Goal: Task Accomplishment & Management: Use online tool/utility

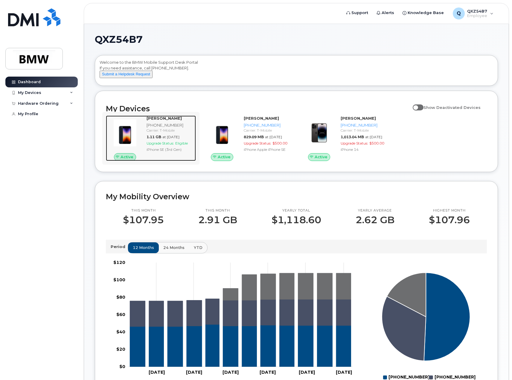
click at [171, 145] on span "Upgrade Status:" at bounding box center [161, 143] width 28 height 4
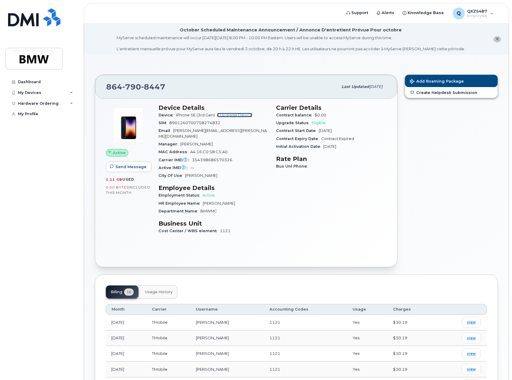
click at [237, 115] on link "+ Upgrade Device" at bounding box center [234, 115] width 35 height 4
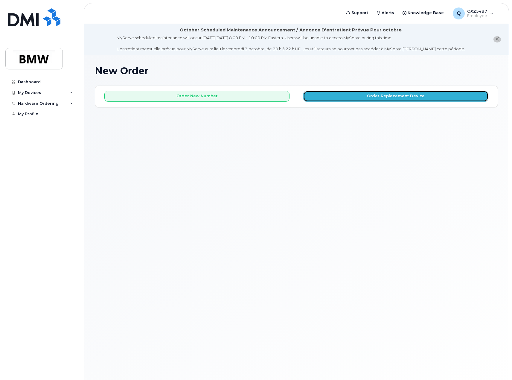
click at [402, 96] on button "Order Replacement Device" at bounding box center [395, 96] width 185 height 11
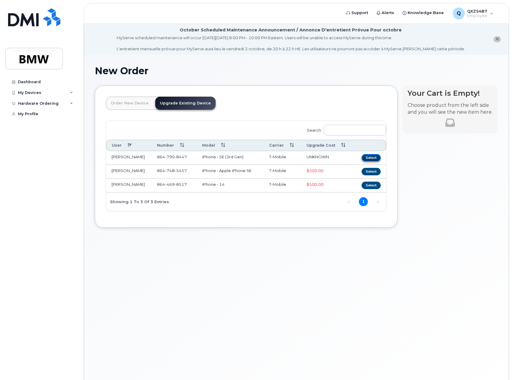
click at [372, 158] on button "Select" at bounding box center [371, 157] width 19 height 7
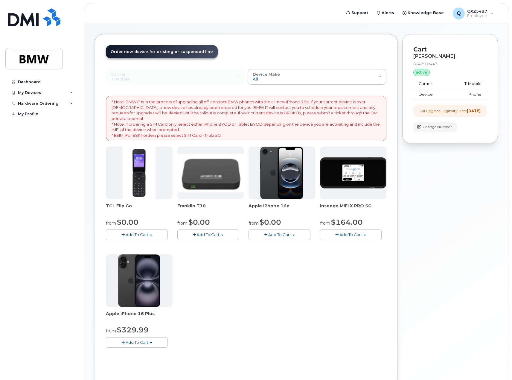
scroll to position [60, 0]
